Goal: Transaction & Acquisition: Purchase product/service

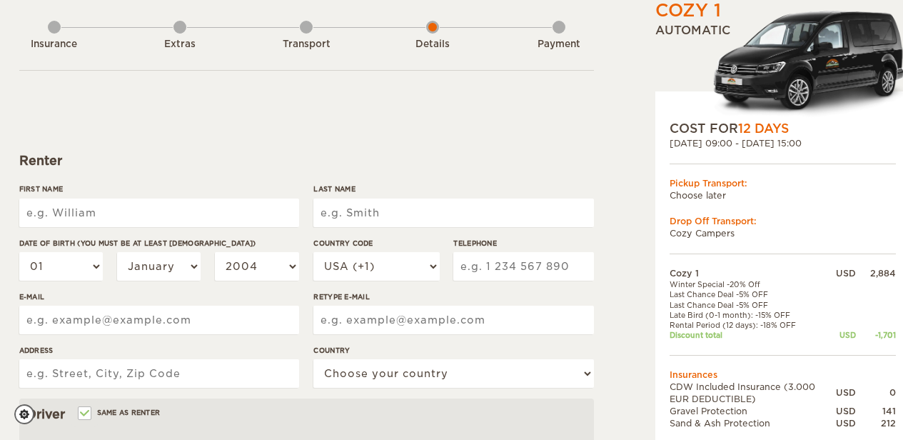
scroll to position [71, 0]
click at [267, 202] on input "First Name" at bounding box center [159, 212] width 280 height 29
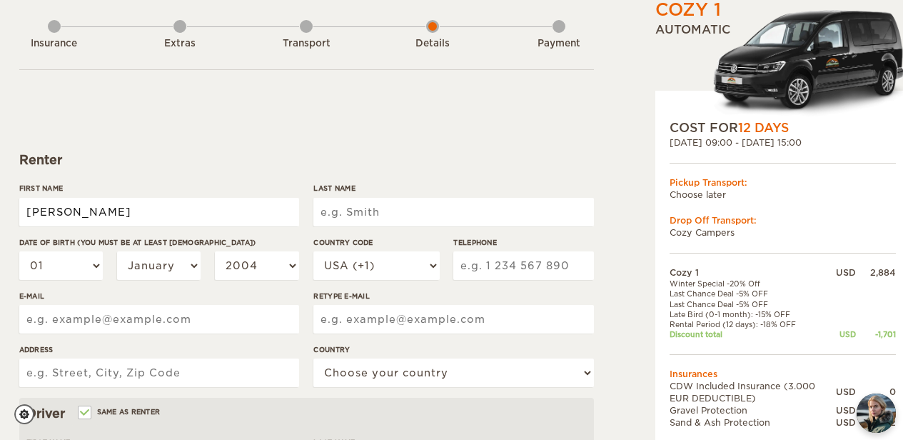
type input "[PERSON_NAME]"
type input "Weiner"
click at [66, 257] on select "01 02 03 04 05 06 07 08 09 10 11 12 13 14 15 16 17 18 19 20 21 22 23 24 25 26 2…" at bounding box center [61, 265] width 84 height 29
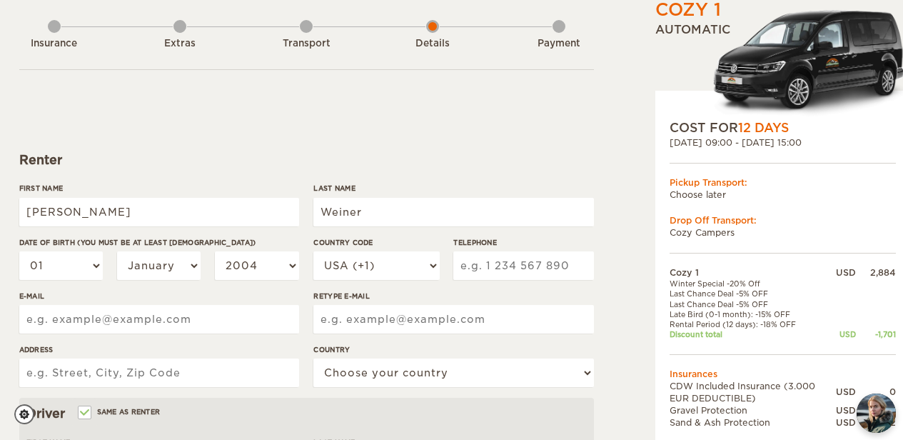
click at [178, 228] on div "First Name Oren" at bounding box center [159, 210] width 280 height 54
click at [89, 259] on select "01 02 03 04 05 06 07 08 09 10 11 12 13 14 15 16 17 18 19 20 21 22 23 24 25 26 2…" at bounding box center [61, 265] width 84 height 29
select select "29"
click at [19, 251] on select "01 02 03 04 05 06 07 08 09 10 11 12 13 14 15 16 17 18 19 20 21 22 23 24 25 26 2…" at bounding box center [61, 265] width 84 height 29
select select "29"
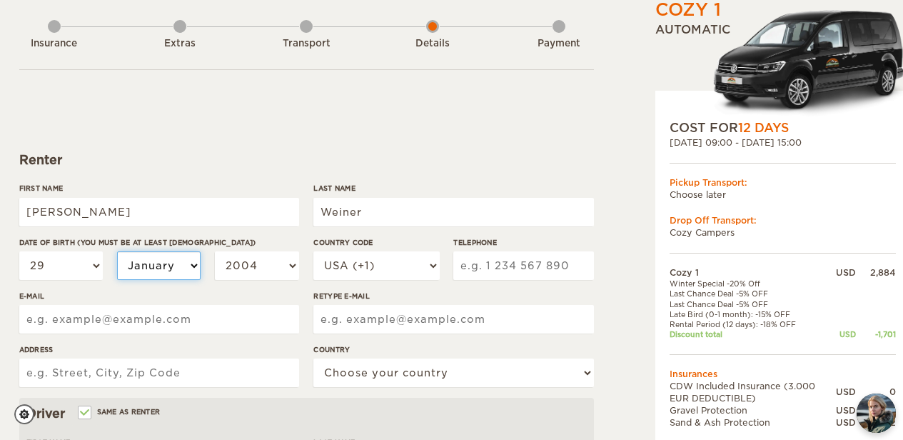
click at [152, 266] on select "January February March April May June July August September October November De…" at bounding box center [159, 265] width 84 height 29
select select "03"
click at [117, 251] on select "January February March April May June July August September October November De…" at bounding box center [159, 265] width 84 height 29
select select "03"
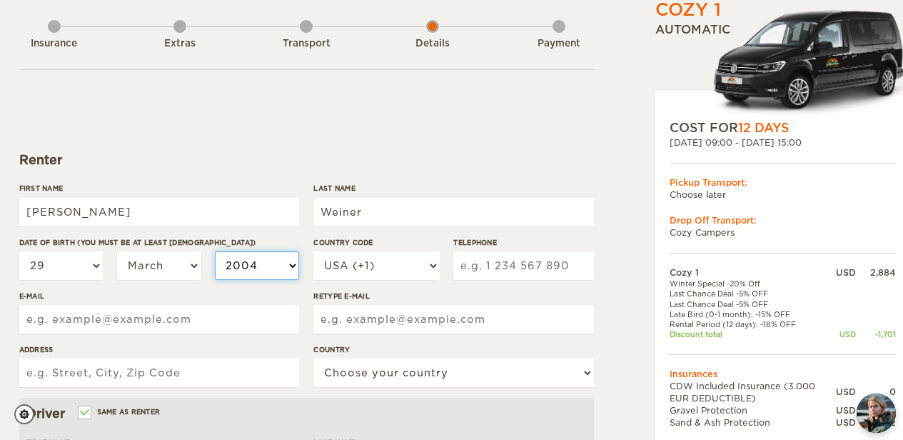
click at [238, 258] on select "2004 2003 2002 2001 2000 1999 1998 1997 1996 1995 1994 1993 1992 1991 1990 1989…" at bounding box center [257, 265] width 84 height 29
select select "1992"
click at [215, 251] on select "2004 2003 2002 2001 2000 1999 1998 1997 1996 1995 1994 1993 1992 1991 1990 1989…" at bounding box center [257, 265] width 84 height 29
select select "1992"
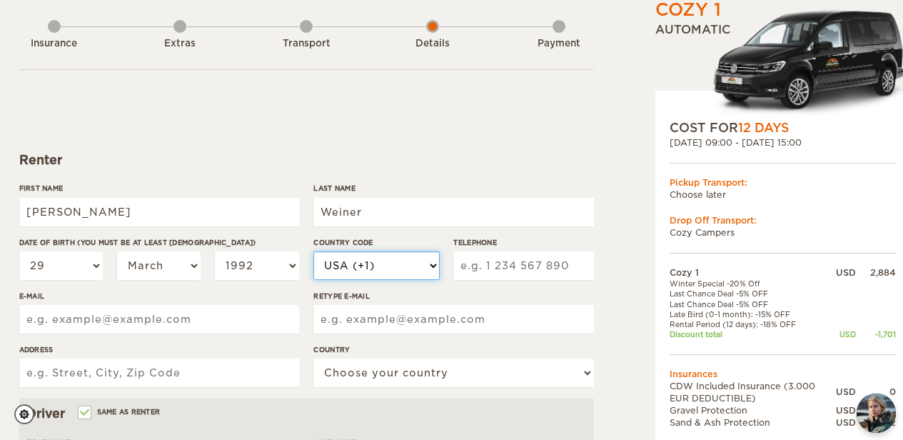
click at [366, 272] on select "USA (+1) UK (+44) Germany (+49) Algeria (+213) Andorra (+376) Angola (+244) Ang…" at bounding box center [376, 265] width 126 height 29
select select "972"
click at [313, 251] on select "USA (+1) UK (+44) Germany (+49) Algeria (+213) Andorra (+376) Angola (+244) Ang…" at bounding box center [376, 265] width 126 height 29
click at [561, 263] on input "Telephone" at bounding box center [523, 265] width 140 height 29
type input "586559818"
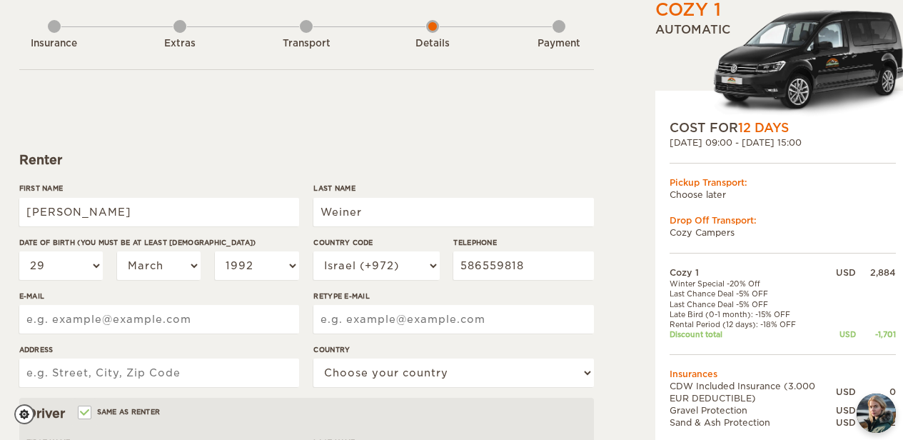
click at [176, 309] on input "E-mail" at bounding box center [159, 319] width 280 height 29
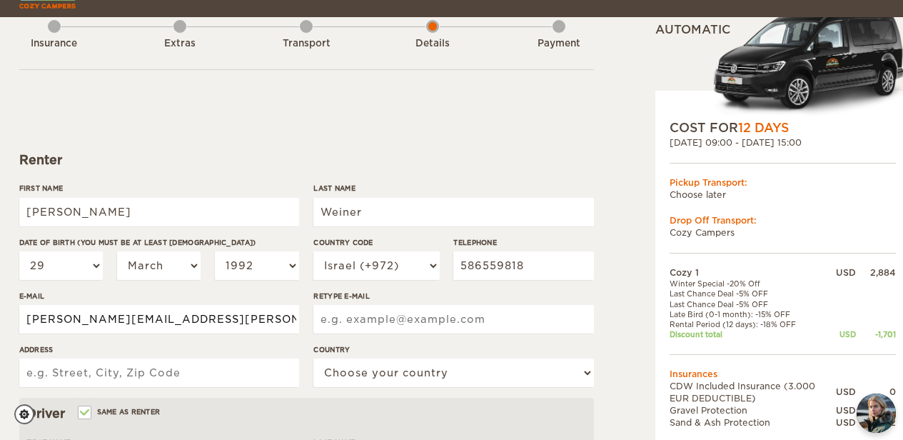
scroll to position [214, 0]
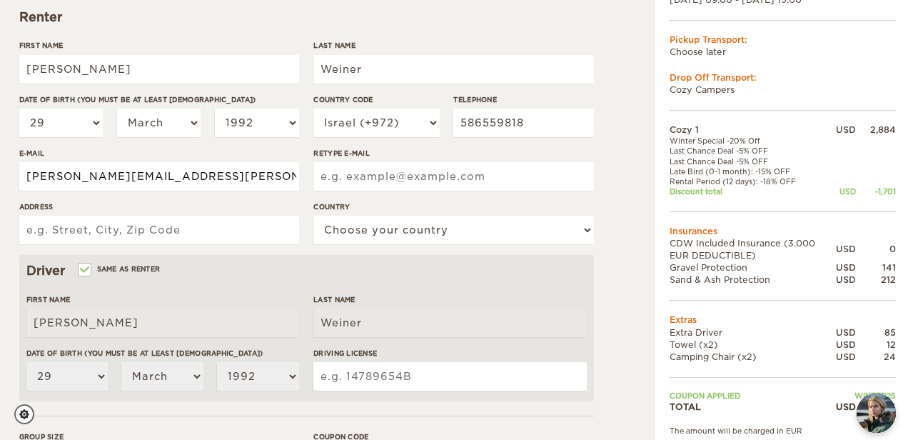
drag, startPoint x: 256, startPoint y: 179, endPoint x: 0, endPoint y: 191, distance: 255.8
click at [0, 191] on div "Cozy 1 Expand Collapse Total 1,654 USD Automatic COST FOR 12 Days 28. Sep 2025 …" at bounding box center [451, 250] width 903 height 928
type input "oren.roy.weiner@gmail.com"
click at [507, 182] on input "Retype E-mail" at bounding box center [453, 176] width 280 height 29
paste input "oren.roy.weiner@gmail.com"
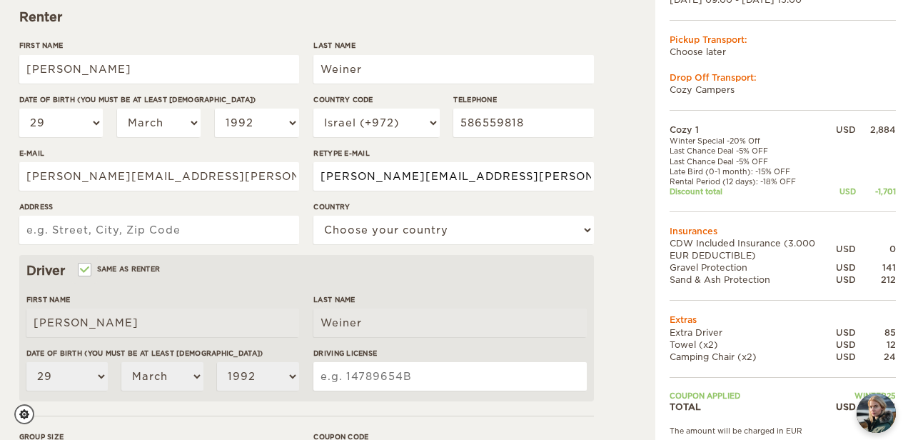
type input "oren.roy.weiner@gmail.com"
click at [183, 233] on input "Address" at bounding box center [159, 230] width 280 height 29
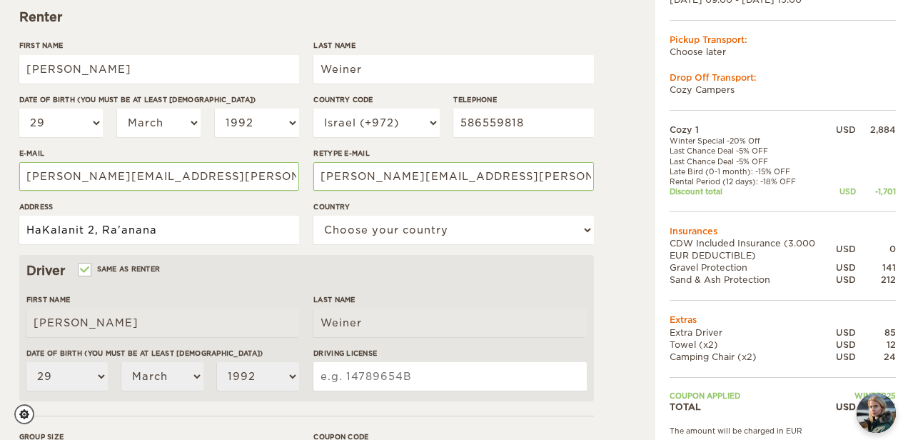
type input "HaKalanit 2, Ra'anana"
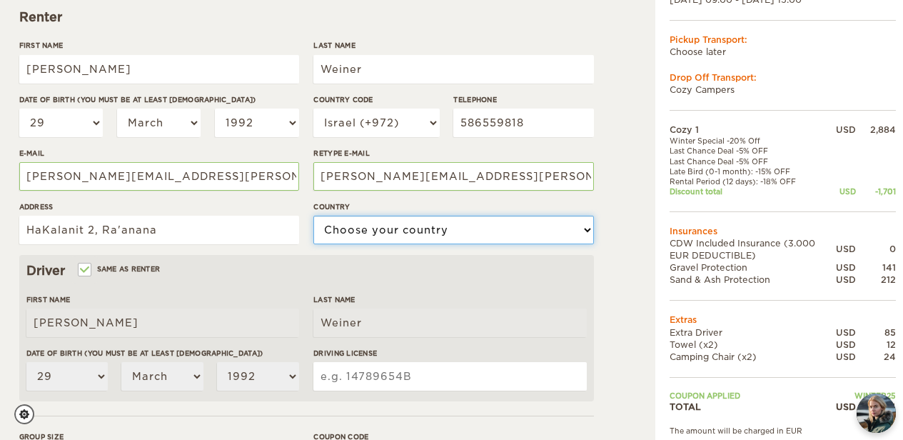
click at [350, 223] on select "Choose your country United States United Kingdom Germany Afghanistan Albania Al…" at bounding box center [453, 230] width 280 height 29
select select "100"
click at [313, 216] on select "Choose your country United States United Kingdom Germany Afghanistan Albania Al…" at bounding box center [453, 230] width 280 height 29
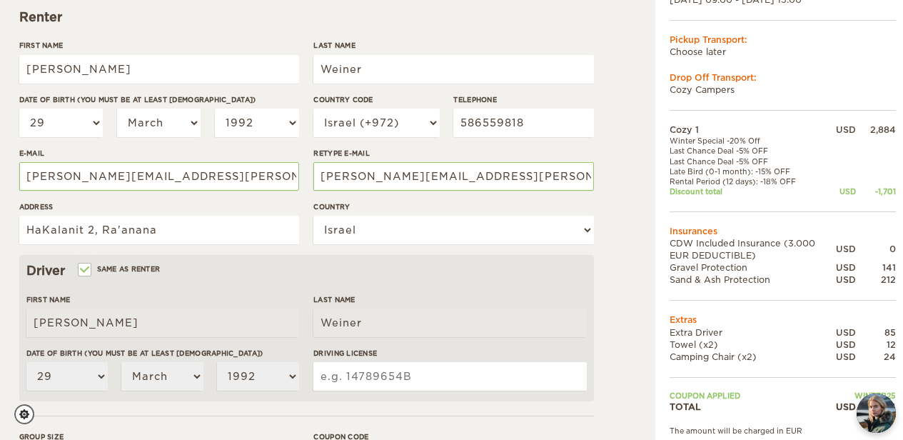
click at [314, 276] on div "Driver Same as renter" at bounding box center [306, 270] width 560 height 17
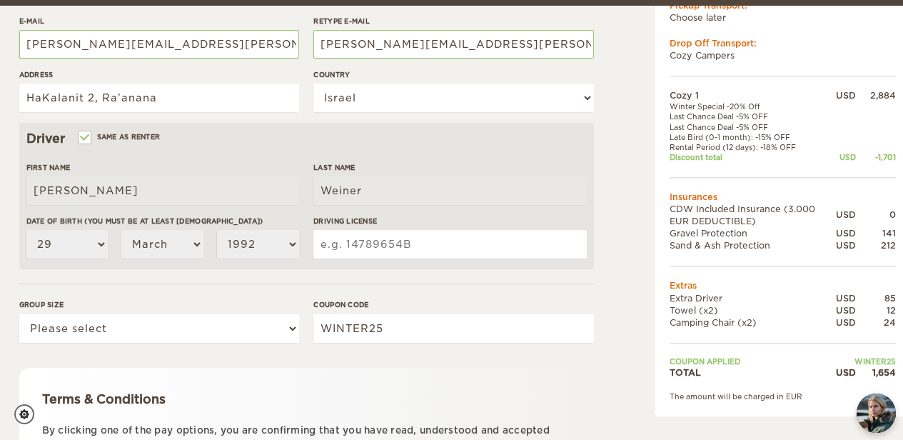
scroll to position [357, 0]
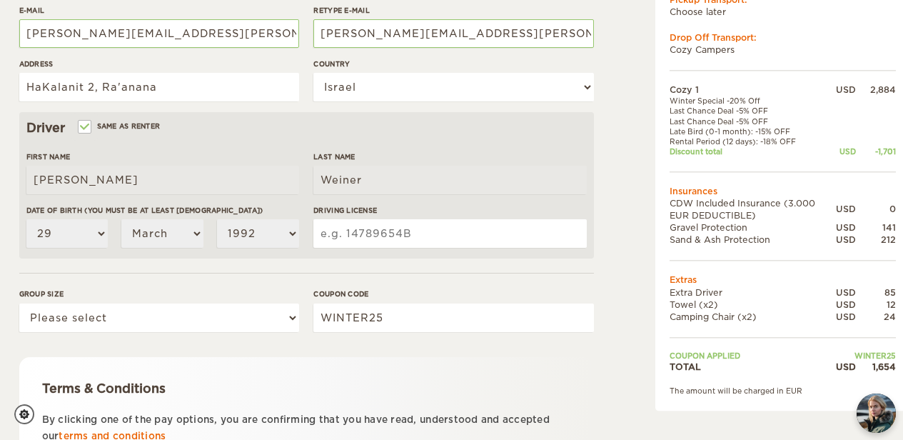
click at [399, 236] on input "Driving License" at bounding box center [449, 233] width 273 height 29
click at [255, 318] on select "Please select 1 2" at bounding box center [159, 317] width 280 height 29
select select "2"
click at [19, 303] on select "Please select 1 2" at bounding box center [159, 317] width 280 height 29
click at [316, 348] on form "Renter First Name Oren Last Name Weiner Date of birth (You must be at least 20 …" at bounding box center [306, 160] width 575 height 752
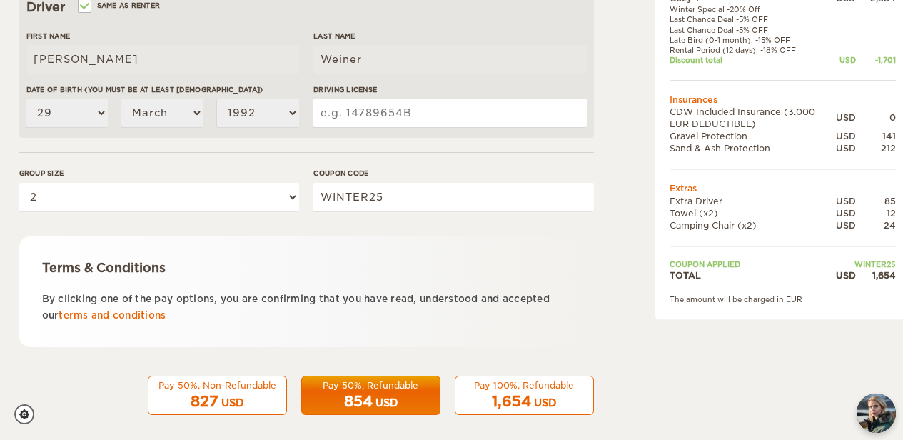
scroll to position [488, 0]
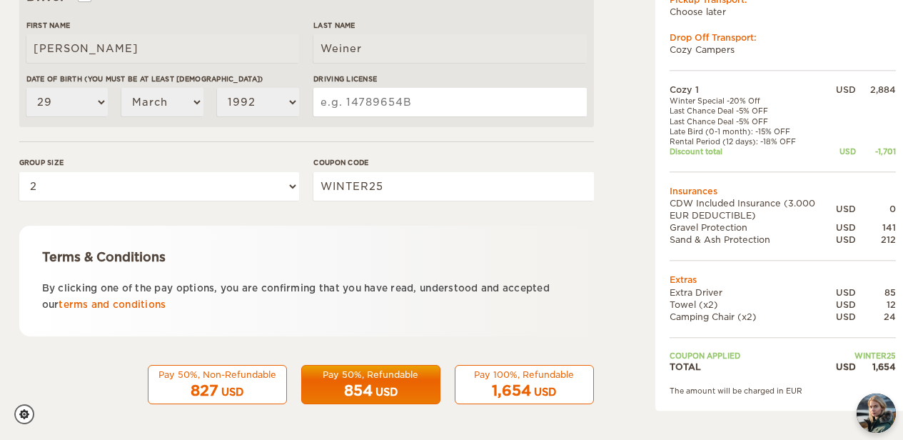
click at [508, 99] on input "Driving License" at bounding box center [449, 102] width 273 height 29
type input "1583623"
click at [294, 150] on form "Renter First Name Oren Last Name Weiner Date of birth (You must be at least 20 …" at bounding box center [306, 28] width 575 height 752
click at [330, 180] on input "WINTER25" at bounding box center [453, 186] width 280 height 29
click at [385, 237] on div "Terms & Conditions By clicking one of the pay options, you are confirming that …" at bounding box center [306, 281] width 575 height 111
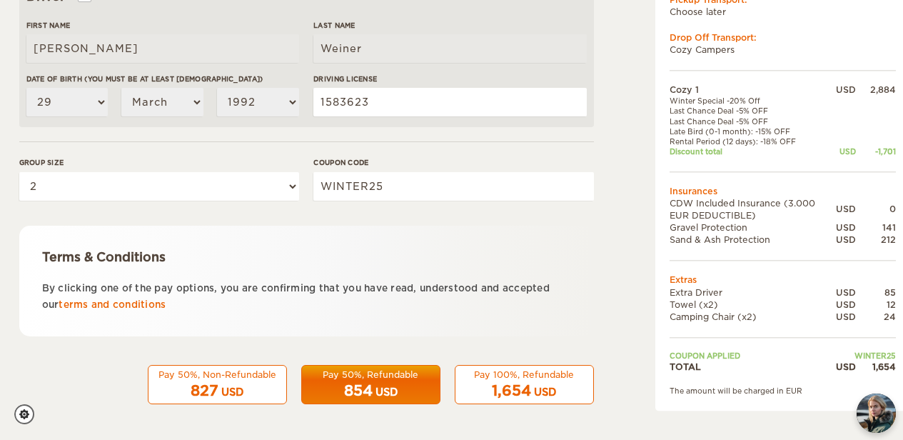
click at [560, 388] on div "1,654 USD" at bounding box center [524, 390] width 121 height 21
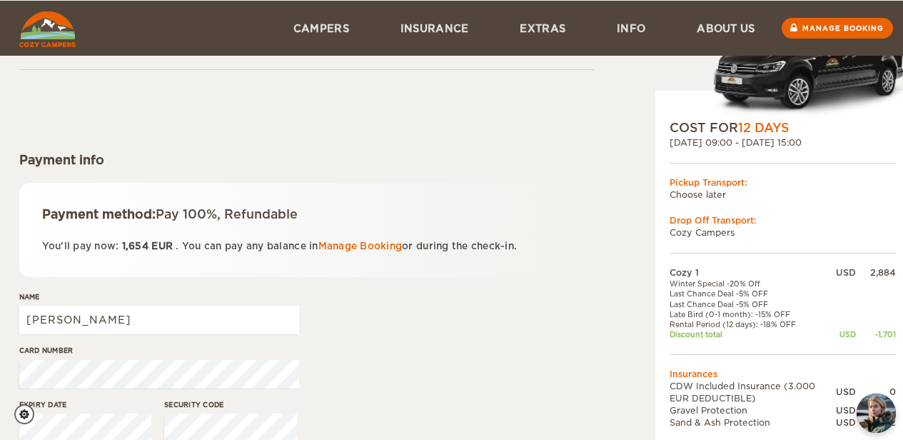
scroll to position [143, 0]
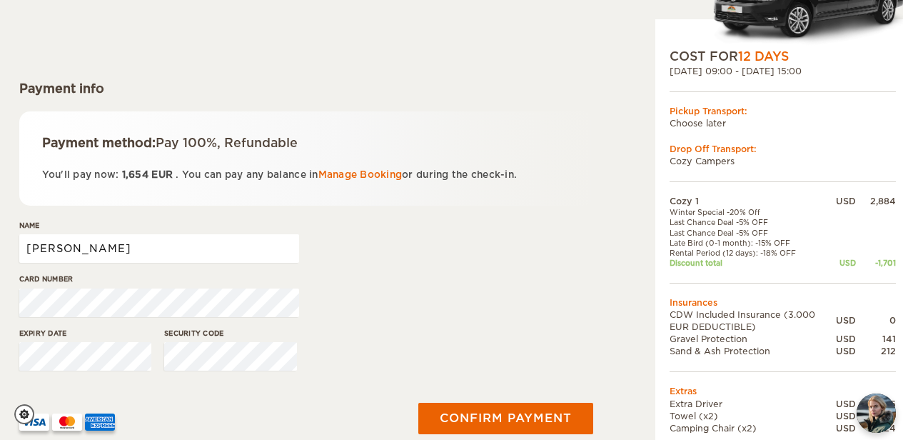
click at [198, 238] on input "[PERSON_NAME]" at bounding box center [159, 248] width 280 height 29
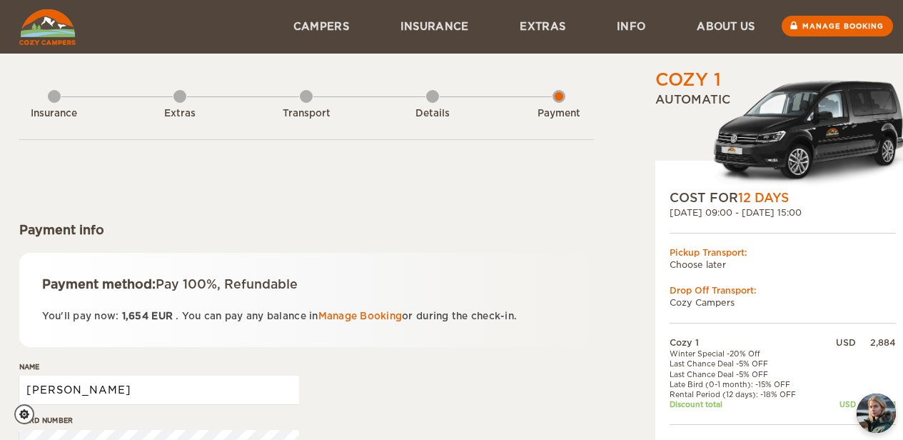
scroll to position [0, 0]
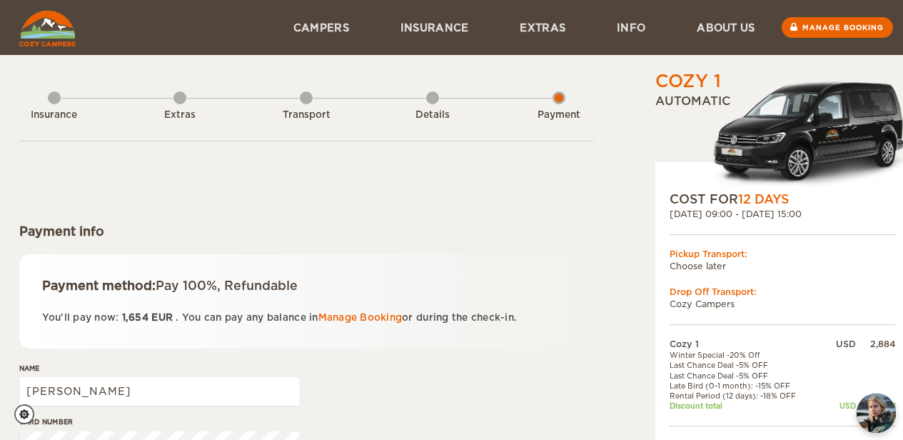
drag, startPoint x: 172, startPoint y: 317, endPoint x: 114, endPoint y: 318, distance: 57.8
click at [114, 318] on p "You'll pay now: 1,654 EUR . You can pay any balance in Manage Booking or during…" at bounding box center [306, 317] width 529 height 16
click at [127, 320] on span "1,654" at bounding box center [135, 317] width 26 height 11
click at [243, 348] on div "Payment method: Pay 100%, Refundable You'll pay now: 1,654 EUR . You can pay an…" at bounding box center [306, 301] width 575 height 94
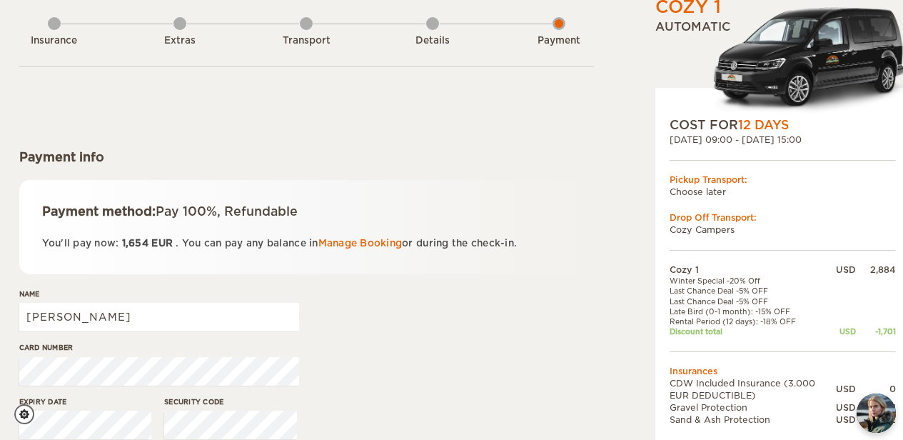
scroll to position [214, 0]
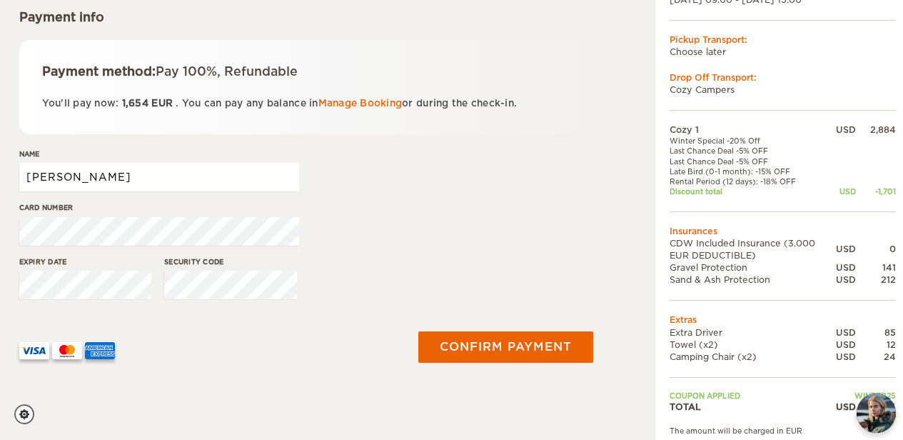
click at [118, 176] on input "[PERSON_NAME]" at bounding box center [159, 177] width 280 height 29
type input "[PERSON_NAME]"
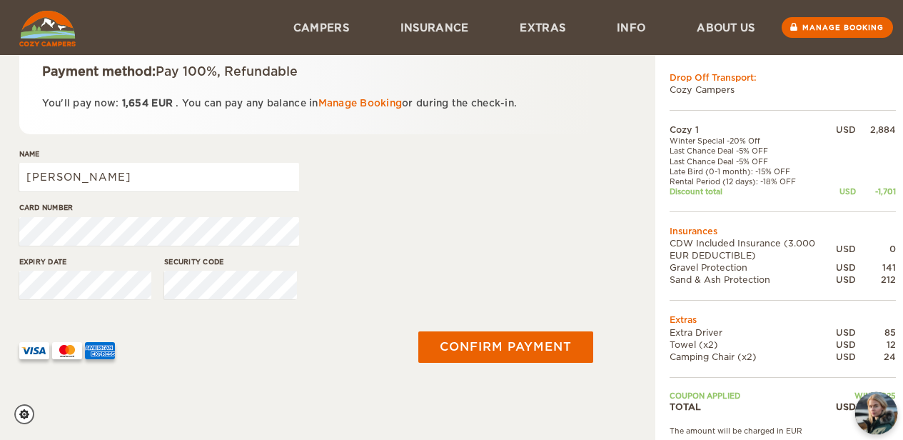
click at [884, 423] on img "chat-button" at bounding box center [876, 413] width 42 height 42
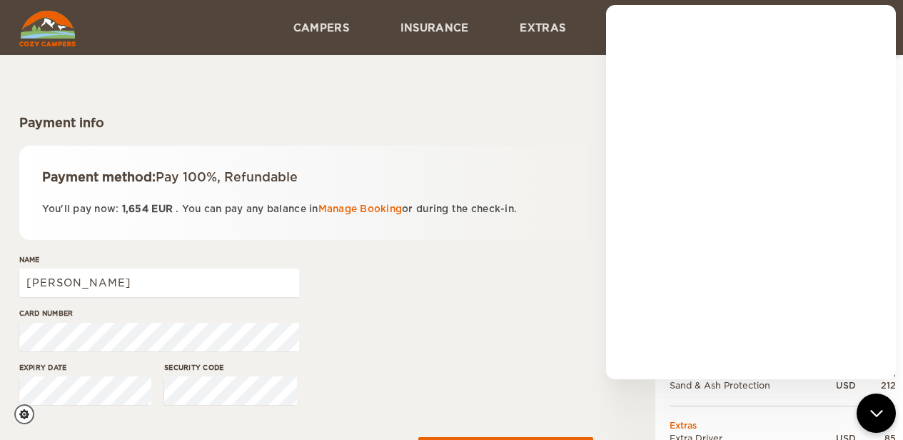
scroll to position [0, 0]
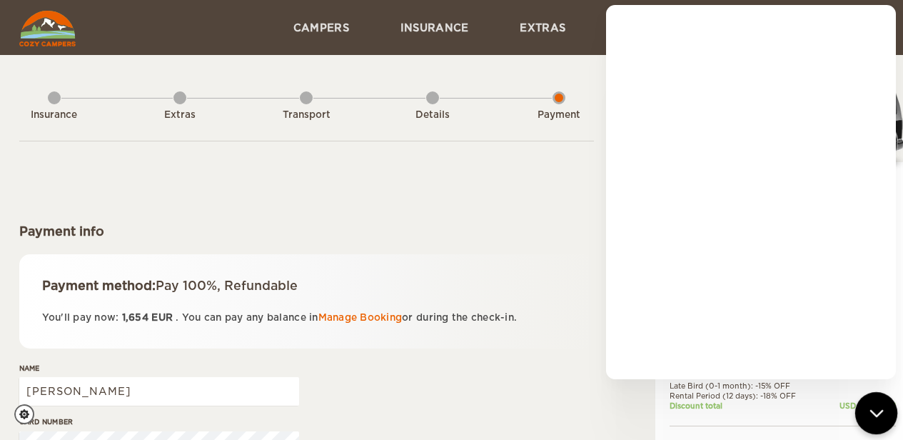
click at [876, 409] on icon "chat-button" at bounding box center [876, 413] width 19 height 19
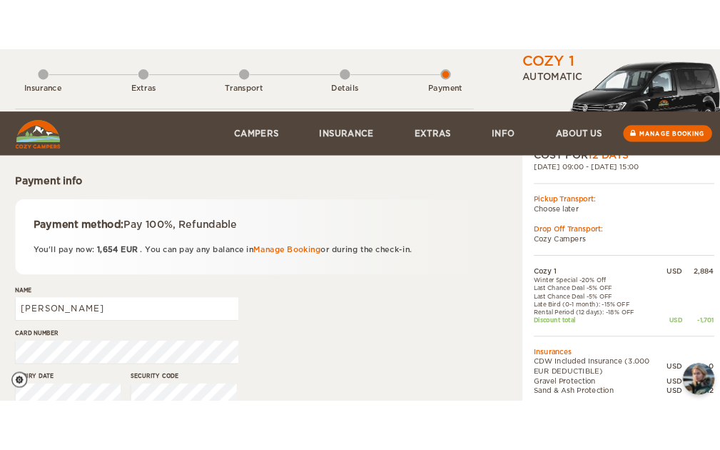
scroll to position [214, 0]
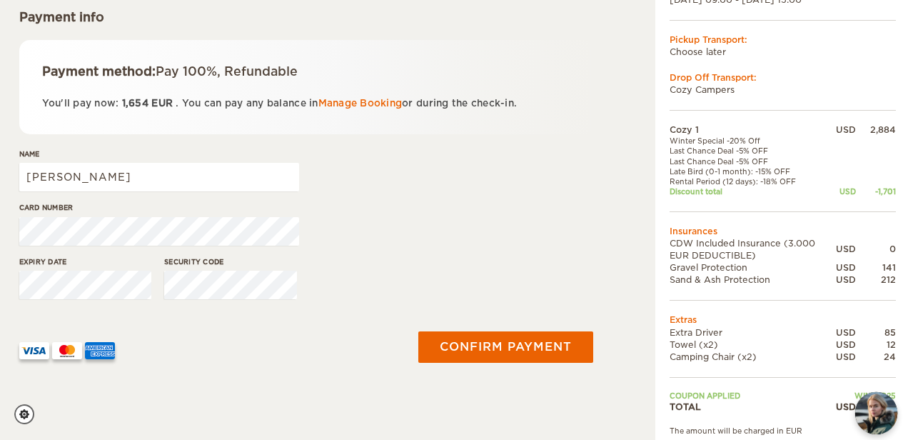
click at [879, 415] on img "chat-button" at bounding box center [876, 413] width 42 height 42
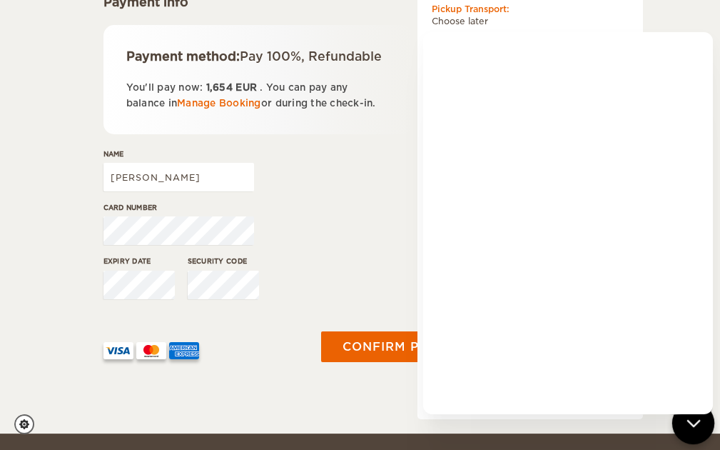
click at [690, 428] on icon "chat-button" at bounding box center [694, 423] width 19 height 19
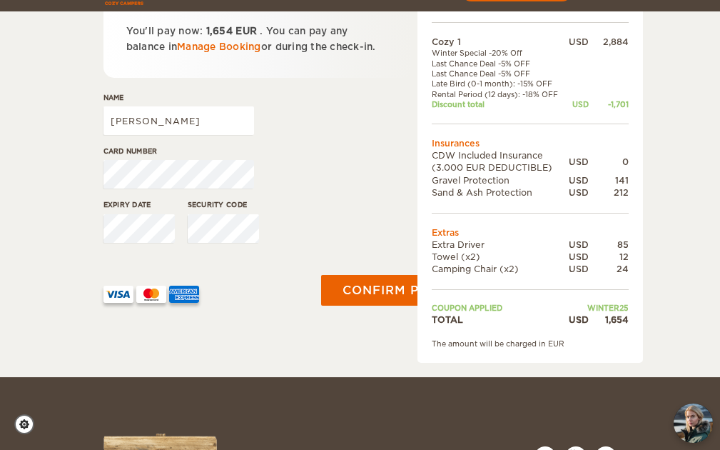
scroll to position [286, 0]
